Goal: Task Accomplishment & Management: Manage account settings

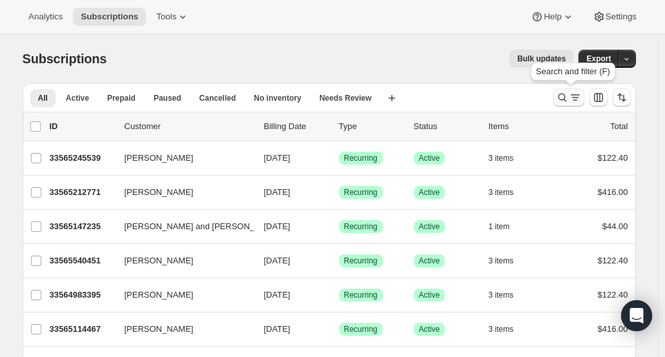
click at [564, 99] on icon "Search and filter results" at bounding box center [562, 97] width 13 height 13
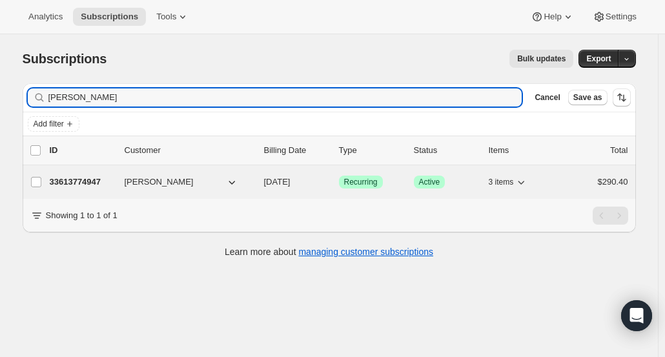
type input "Rybalsky"
click at [65, 183] on p "33613774947" at bounding box center [82, 182] width 65 height 13
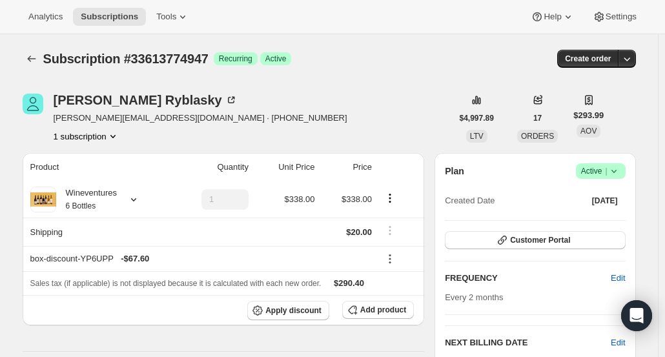
click at [618, 173] on icon at bounding box center [614, 171] width 13 height 13
click at [508, 291] on div "Every 2 months" at bounding box center [535, 297] width 180 height 13
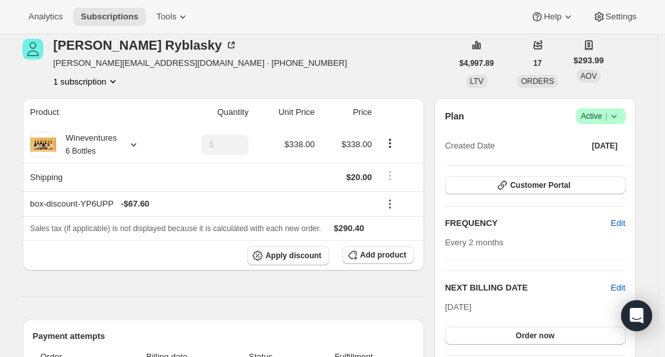
scroll to position [129, 0]
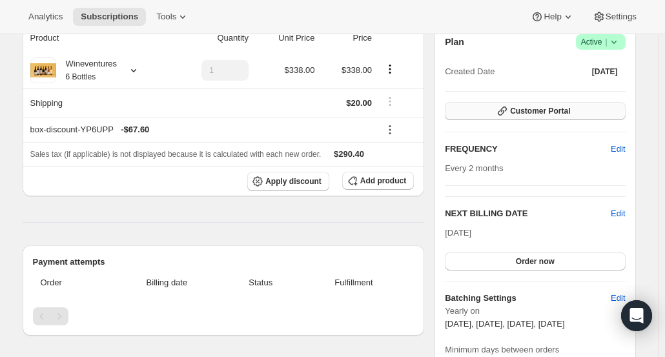
click at [518, 105] on button "Customer Portal" at bounding box center [535, 111] width 180 height 18
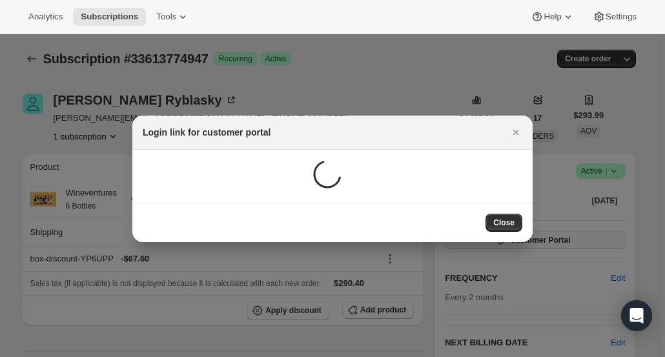
scroll to position [0, 0]
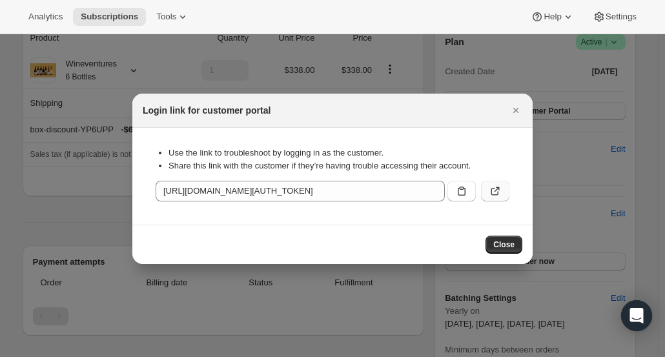
click at [497, 191] on icon ":rc7:" at bounding box center [495, 191] width 13 height 13
click at [510, 246] on span "Close" at bounding box center [504, 245] width 21 height 10
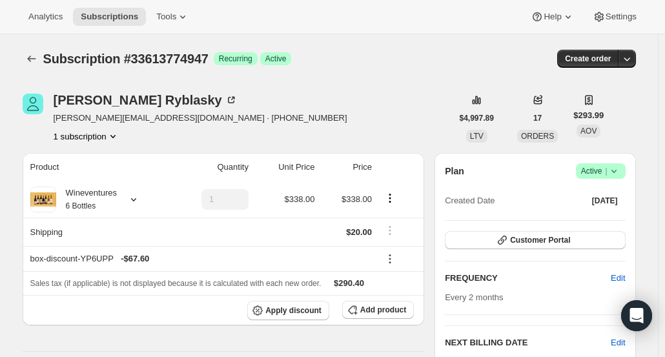
scroll to position [129, 0]
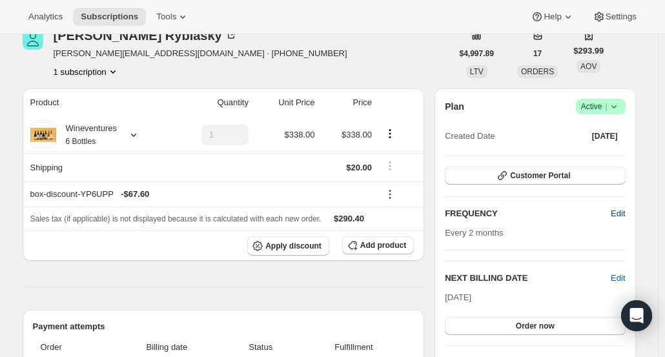
click at [616, 214] on span "Edit" at bounding box center [618, 213] width 14 height 13
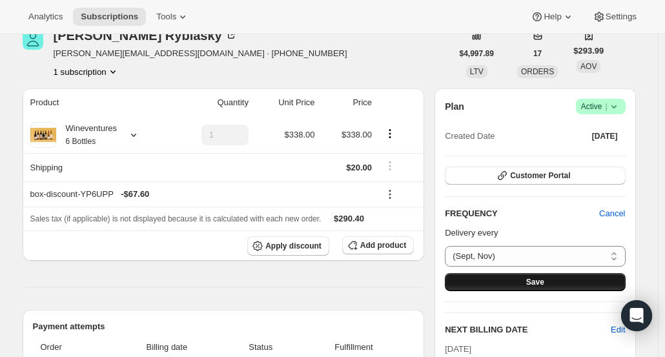
click at [572, 282] on button "Save" at bounding box center [535, 282] width 180 height 18
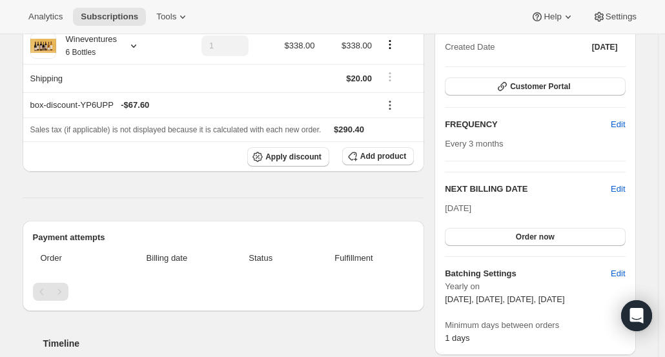
scroll to position [323, 0]
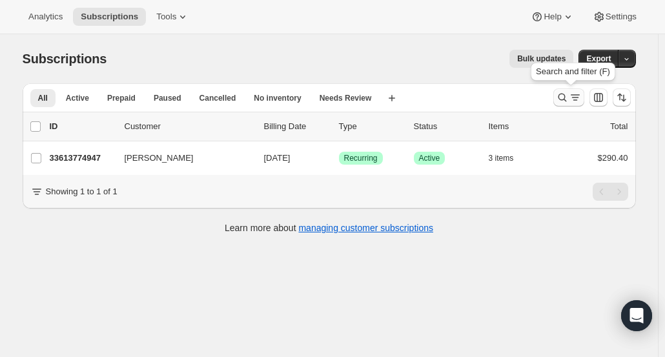
click at [565, 100] on icon "Search and filter results" at bounding box center [562, 97] width 13 height 13
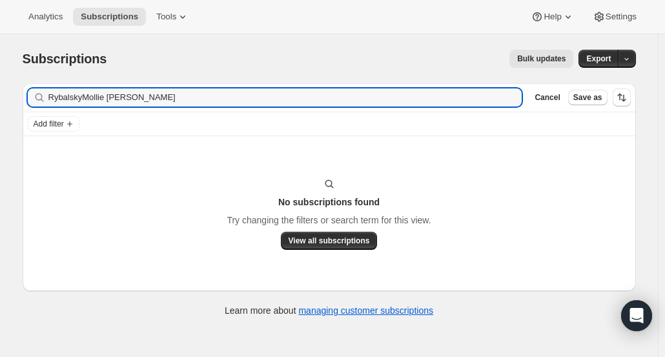
drag, startPoint x: 202, startPoint y: 100, endPoint x: 27, endPoint y: 101, distance: 174.4
click at [27, 101] on div "Filter subscribers RybalskyMollie Franco Clear Cancel Save as" at bounding box center [330, 97] width 614 height 28
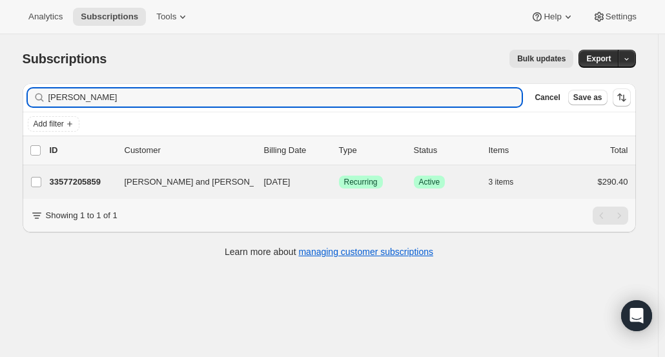
type input "Mollie Franco"
click at [81, 191] on div "Rene and Mollie Franco 33577205859 Rene and Mollie Franco 09/10/2025 Success Re…" at bounding box center [330, 182] width 614 height 34
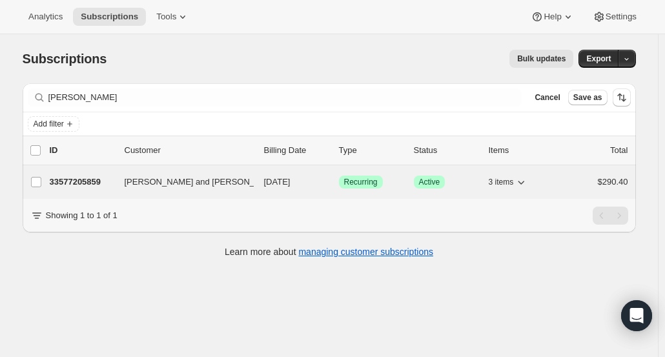
click at [86, 183] on p "33577205859" at bounding box center [82, 182] width 65 height 13
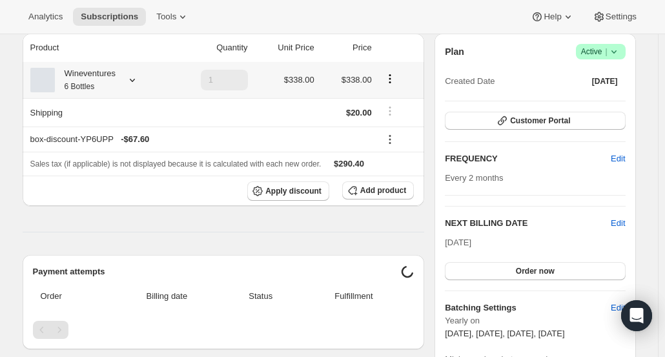
scroll to position [129, 0]
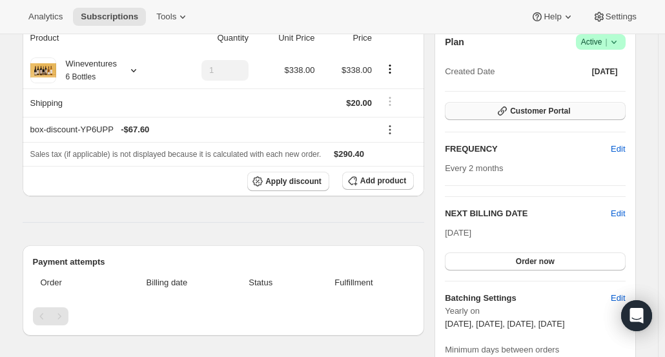
click at [536, 114] on span "Customer Portal" at bounding box center [540, 111] width 60 height 10
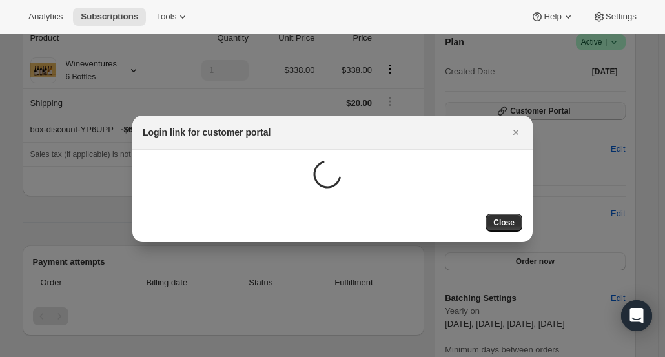
scroll to position [0, 0]
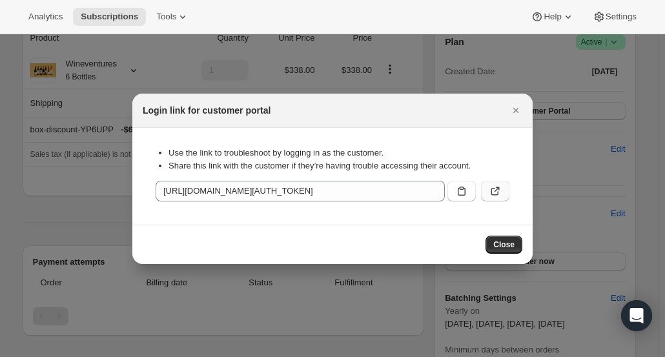
click at [503, 188] on button ":r9a:" at bounding box center [495, 191] width 28 height 21
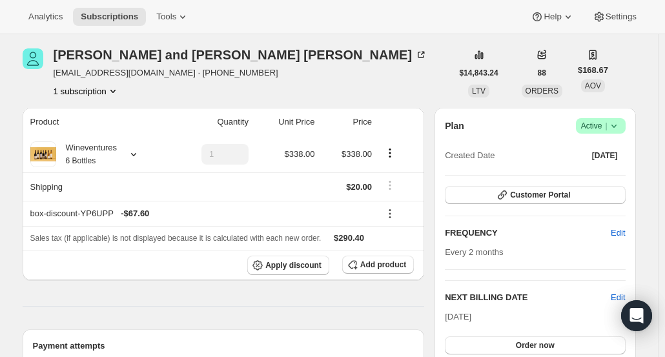
scroll to position [65, 0]
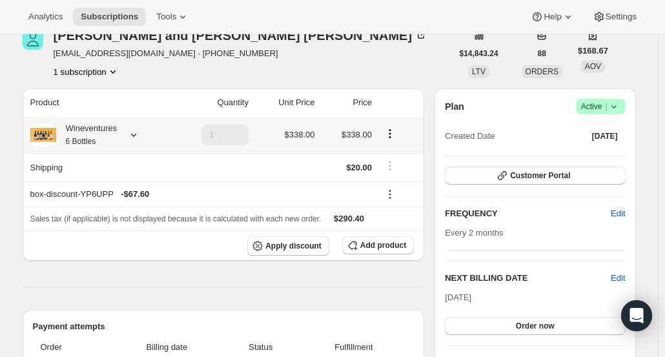
click at [395, 136] on icon "Product actions" at bounding box center [390, 133] width 13 height 13
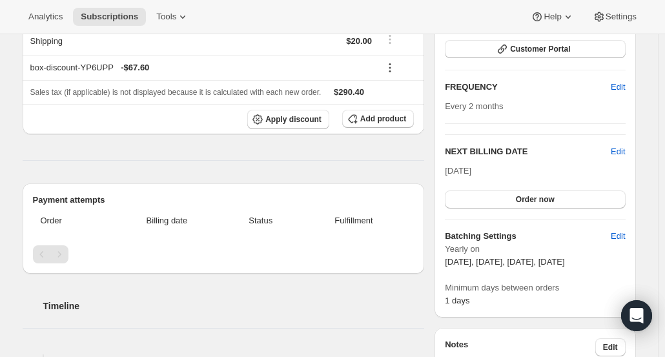
scroll to position [323, 0]
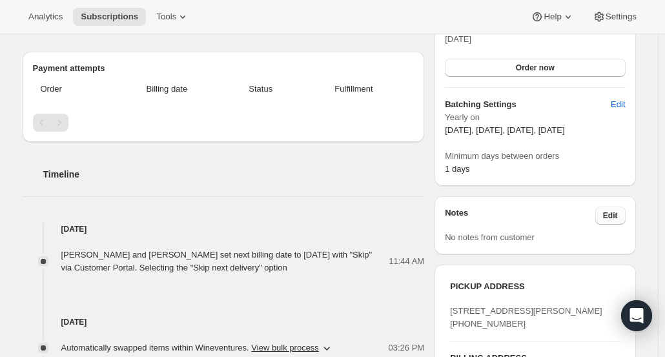
click at [616, 211] on span "Edit" at bounding box center [610, 216] width 15 height 10
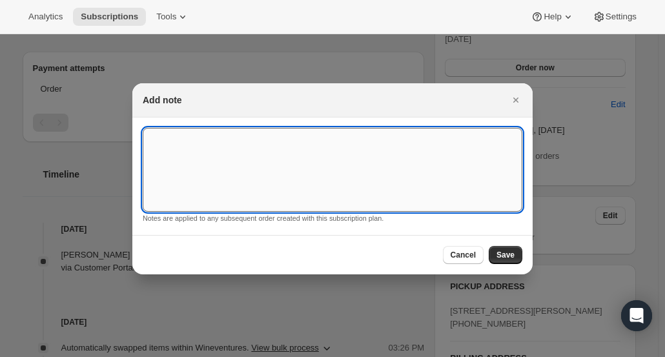
click at [408, 188] on textarea ":r1g:" at bounding box center [333, 170] width 380 height 84
drag, startPoint x: 309, startPoint y: 132, endPoint x: 121, endPoint y: 125, distance: 187.5
type textarea "Skip Sept Shipment - Ash 8/26"
click at [508, 250] on button "Save" at bounding box center [506, 255] width 34 height 18
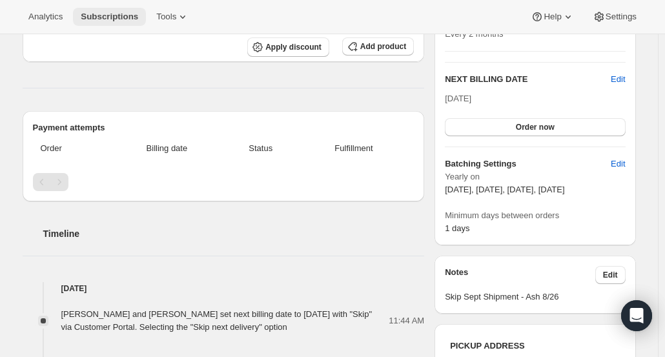
click at [89, 21] on span "Subscriptions" at bounding box center [109, 17] width 57 height 10
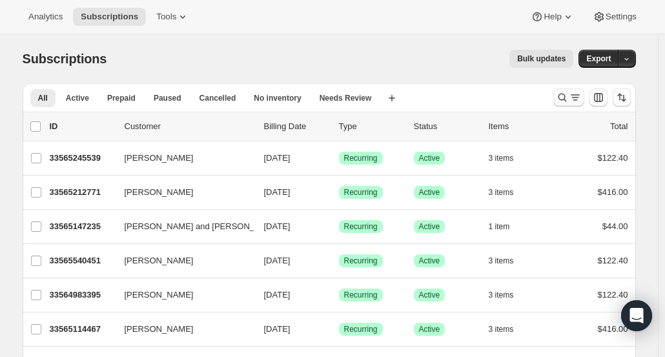
click at [569, 100] on icon "Search and filter results" at bounding box center [562, 97] width 13 height 13
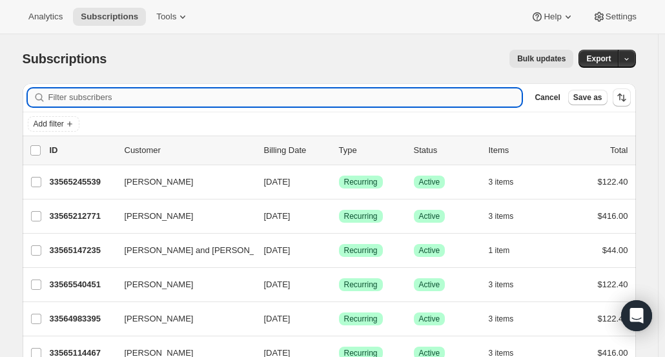
click at [156, 103] on input "Filter subscribers" at bounding box center [285, 98] width 474 height 18
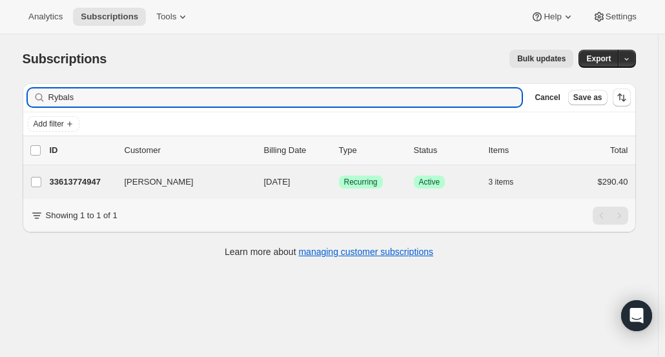
type input "Rybals"
click at [94, 191] on div "[PERSON_NAME] 33613774947 [PERSON_NAME] [DATE] Success Recurring Success Active…" at bounding box center [330, 182] width 614 height 34
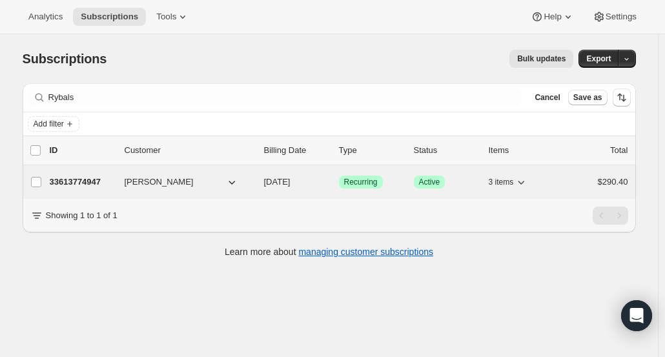
click at [67, 180] on p "33613774947" at bounding box center [82, 182] width 65 height 13
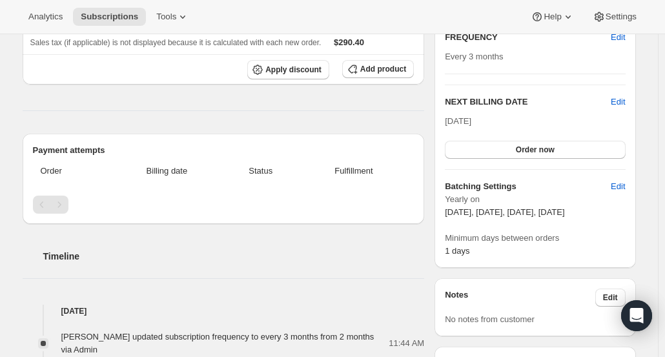
scroll to position [323, 0]
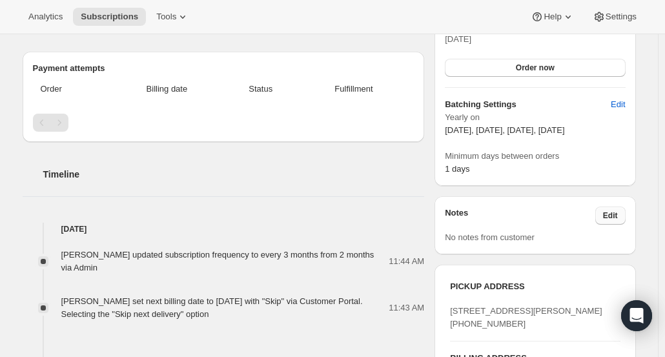
click at [615, 219] on button "Edit" at bounding box center [611, 216] width 30 height 18
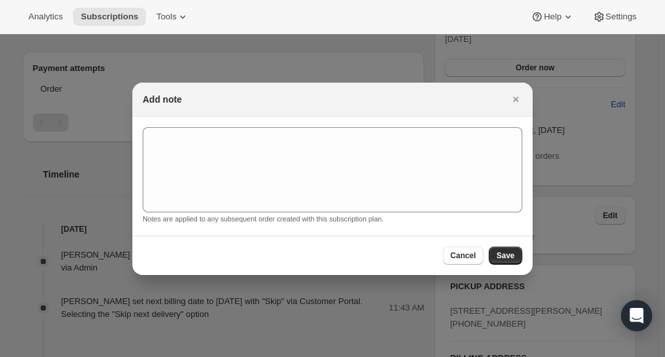
scroll to position [0, 0]
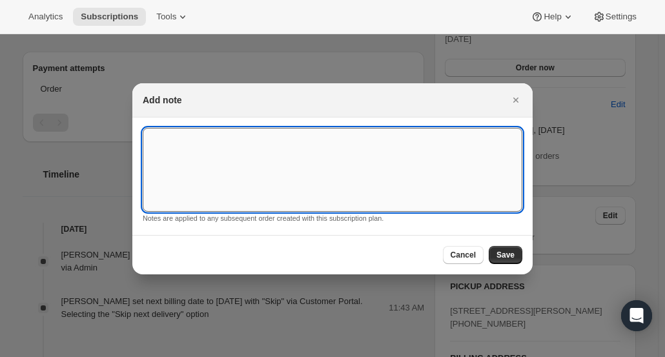
click at [377, 172] on textarea ":rid:" at bounding box center [333, 170] width 380 height 84
paste textarea "Skip Sept Shipment - Ash 8/26"
type textarea "Skip Sept Shipment - Ash 8/26"
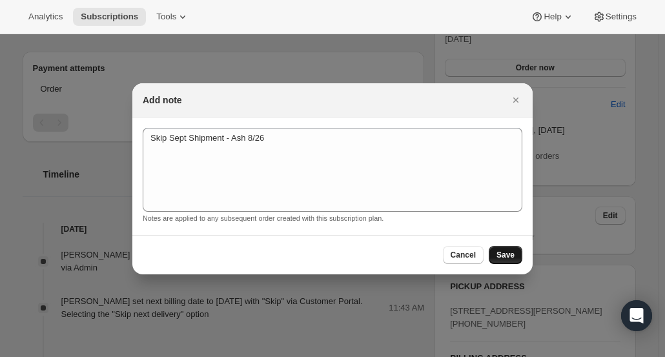
click at [518, 259] on button "Save" at bounding box center [506, 255] width 34 height 18
